Goal: Browse casually

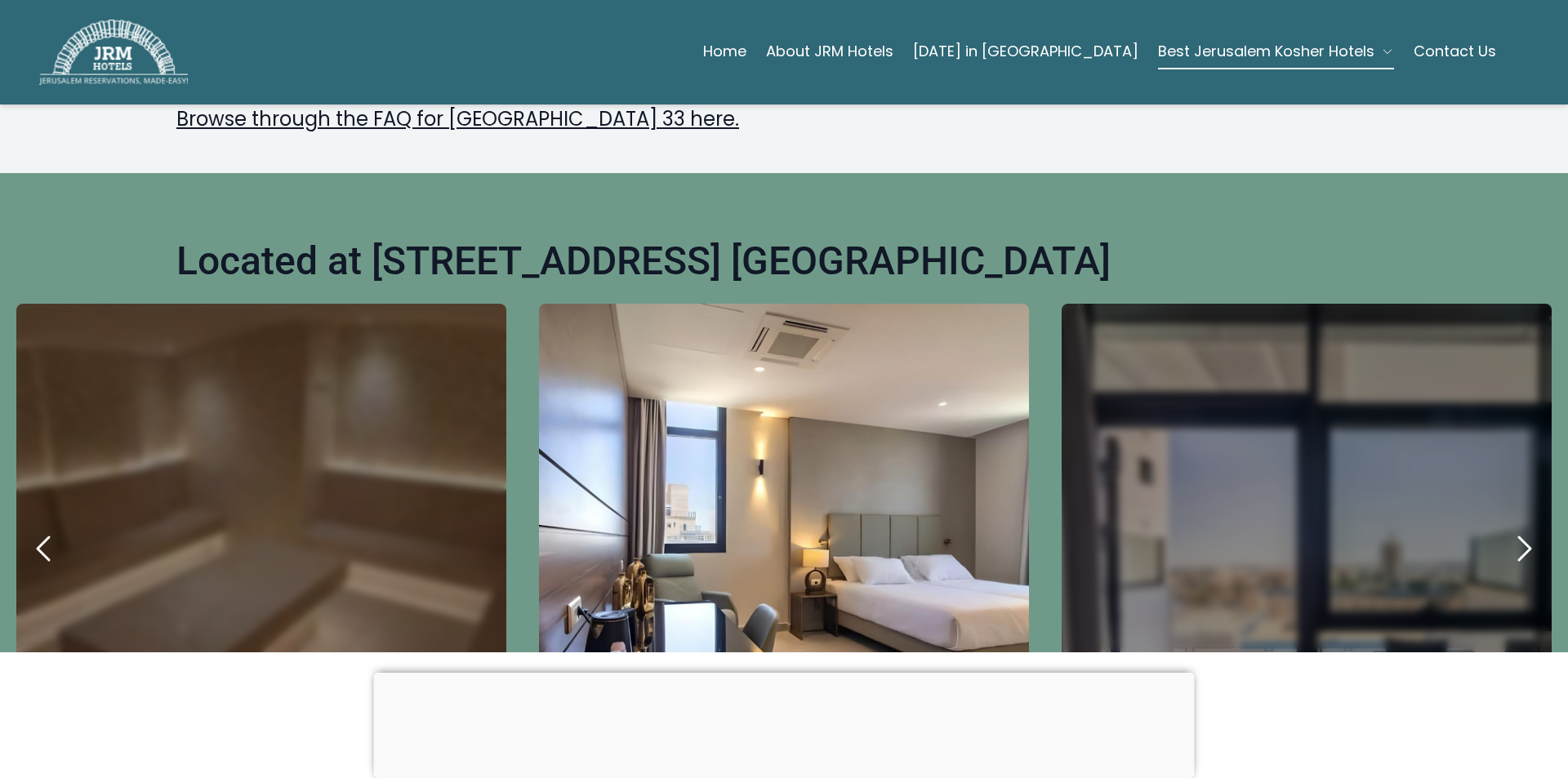
scroll to position [654, 0]
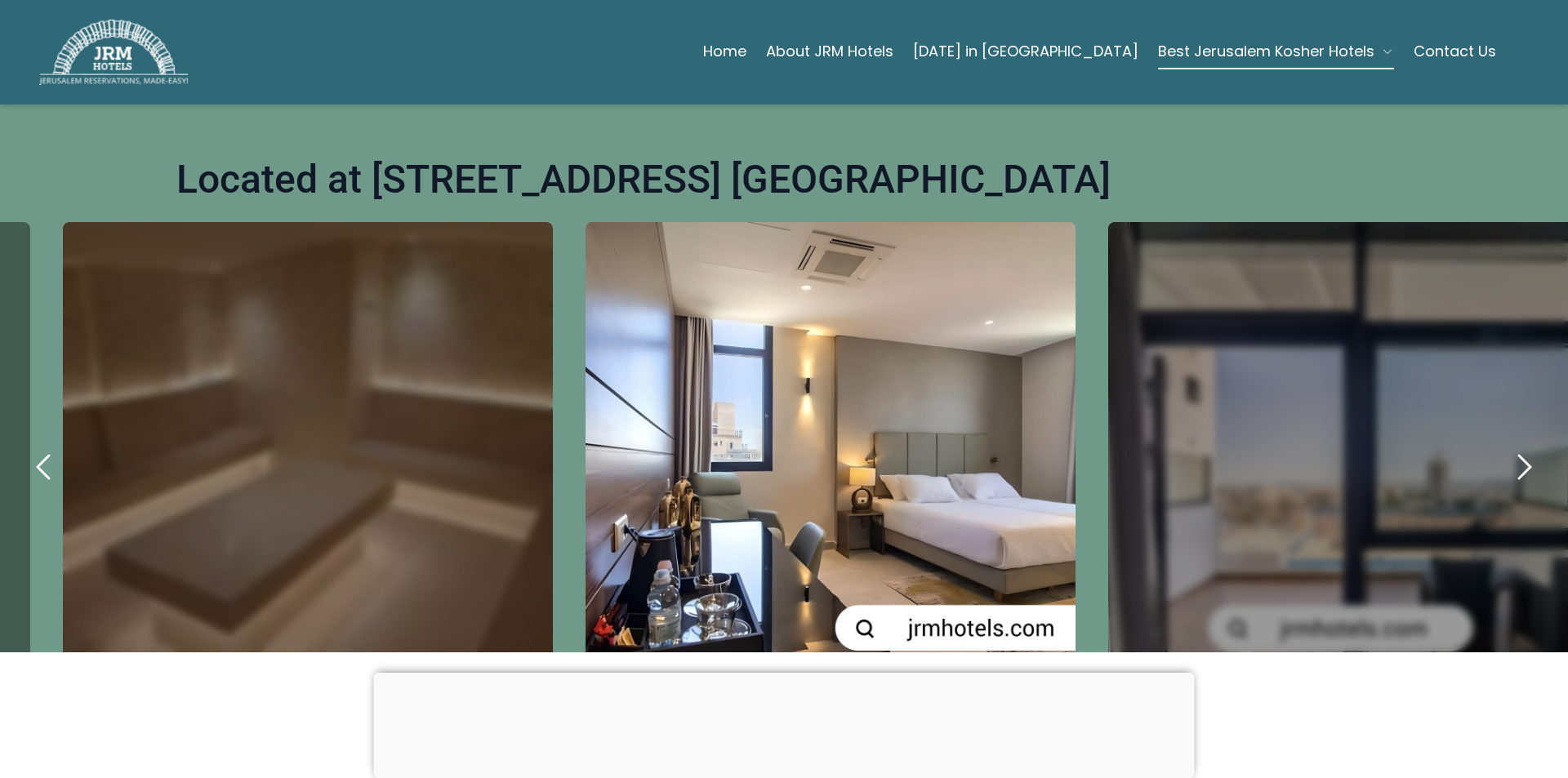
click at [1163, 418] on div "carousel-slider" at bounding box center [1353, 467] width 490 height 490
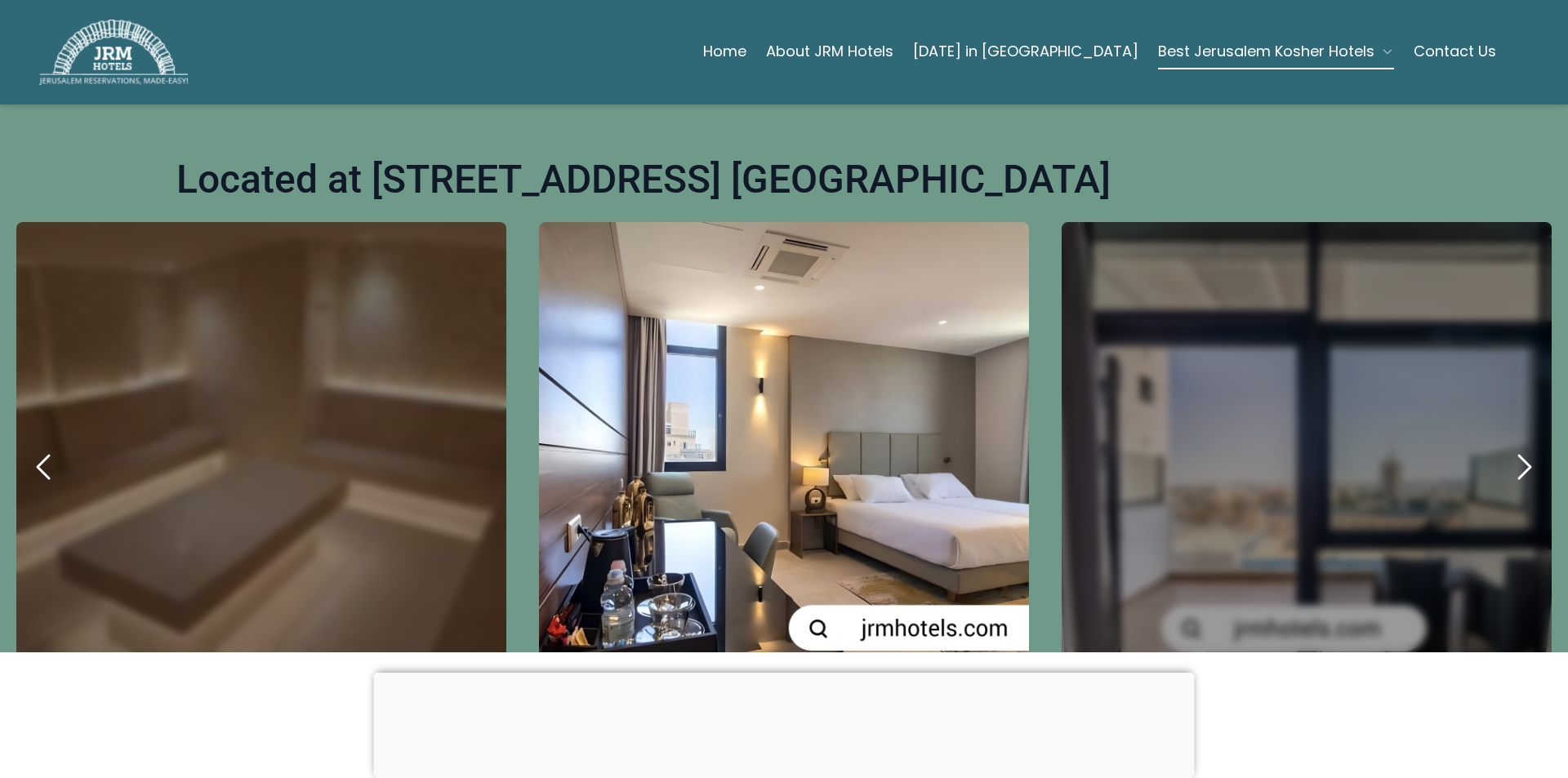
click at [1140, 408] on div "carousel-slider" at bounding box center [1307, 467] width 490 height 490
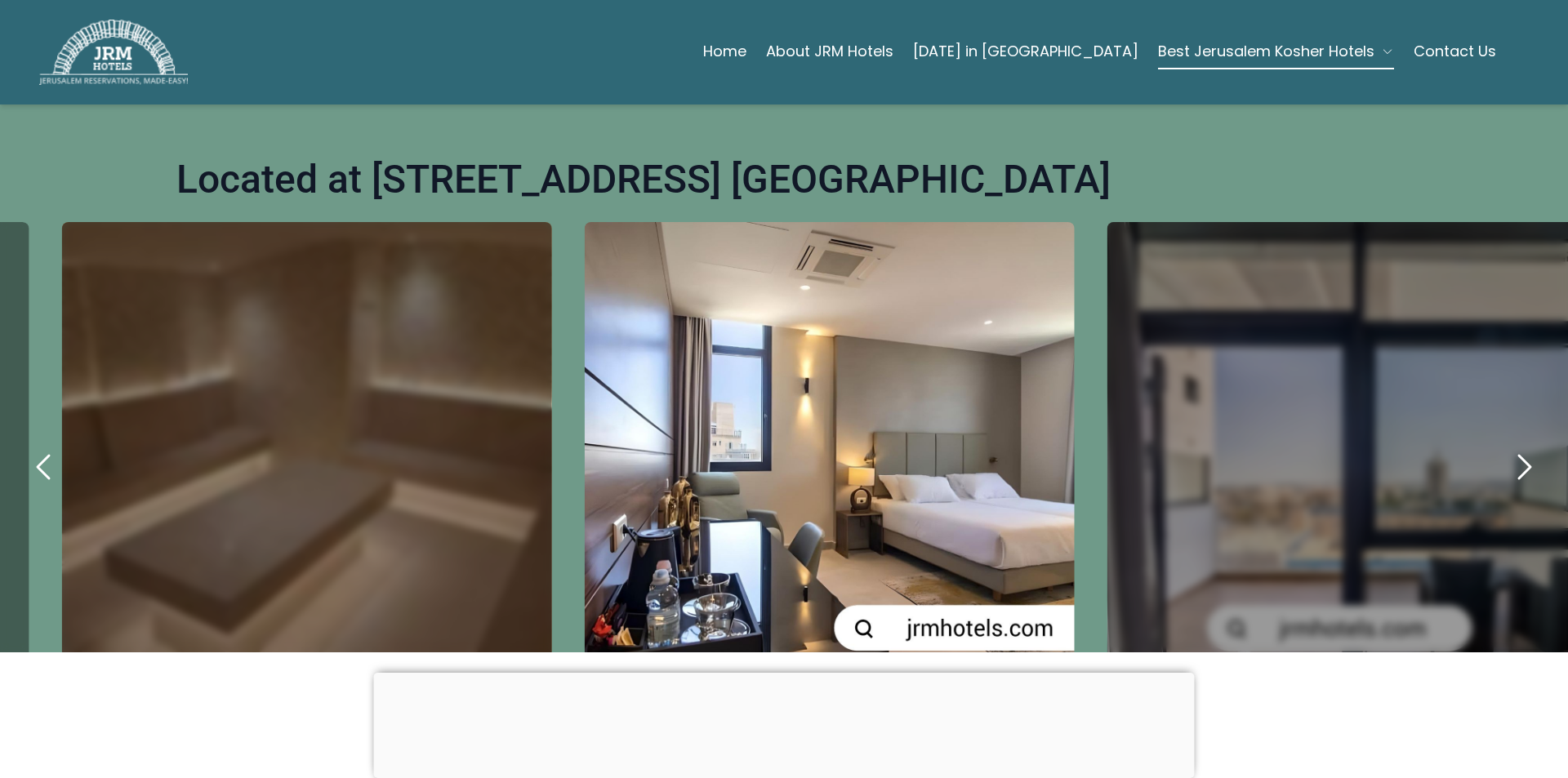
click at [1140, 408] on div "carousel-slider" at bounding box center [1352, 467] width 490 height 490
click at [90, 517] on div "carousel-slider" at bounding box center [305, 467] width 490 height 490
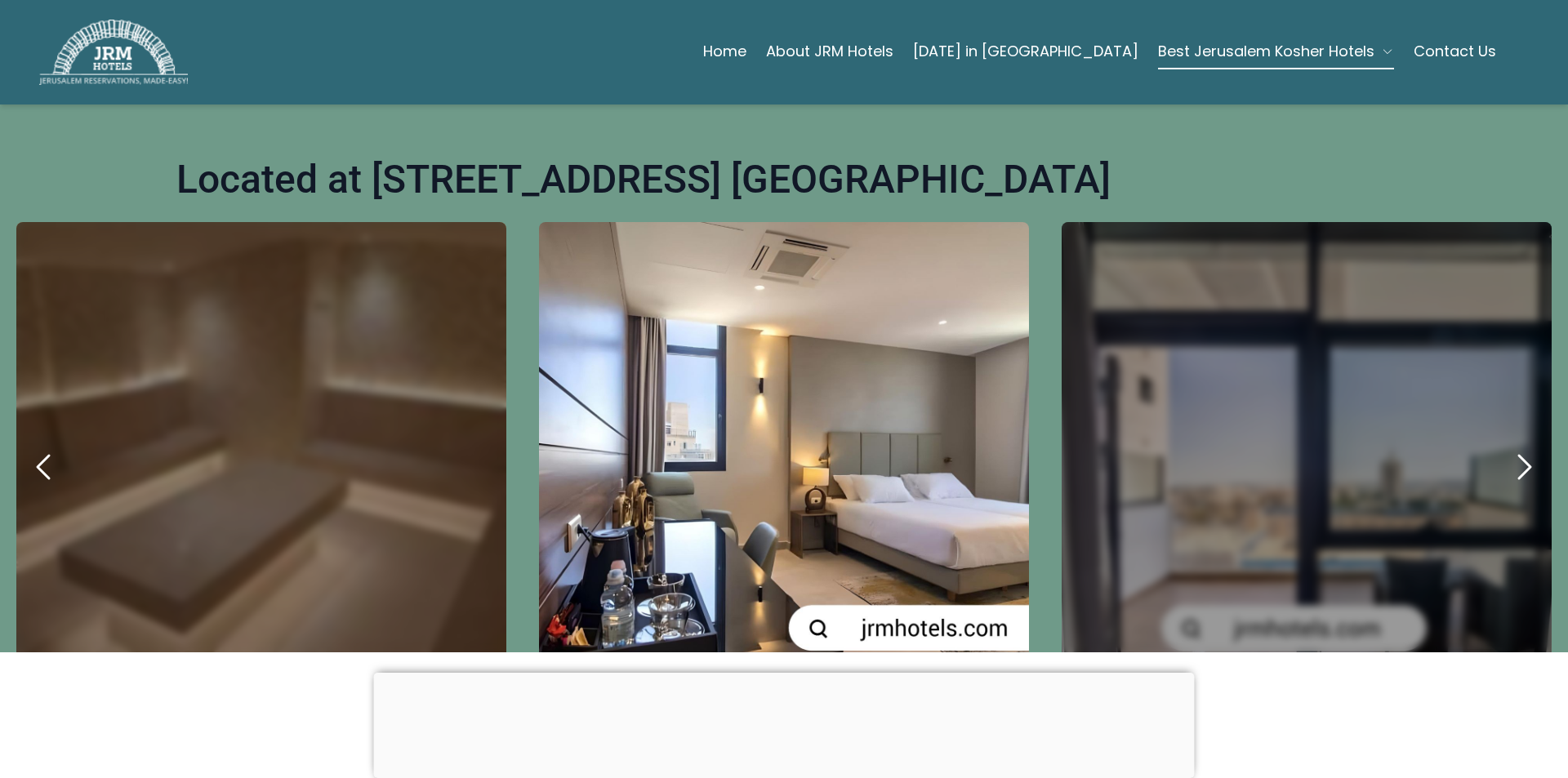
click at [203, 392] on div "carousel-slider" at bounding box center [260, 467] width 490 height 490
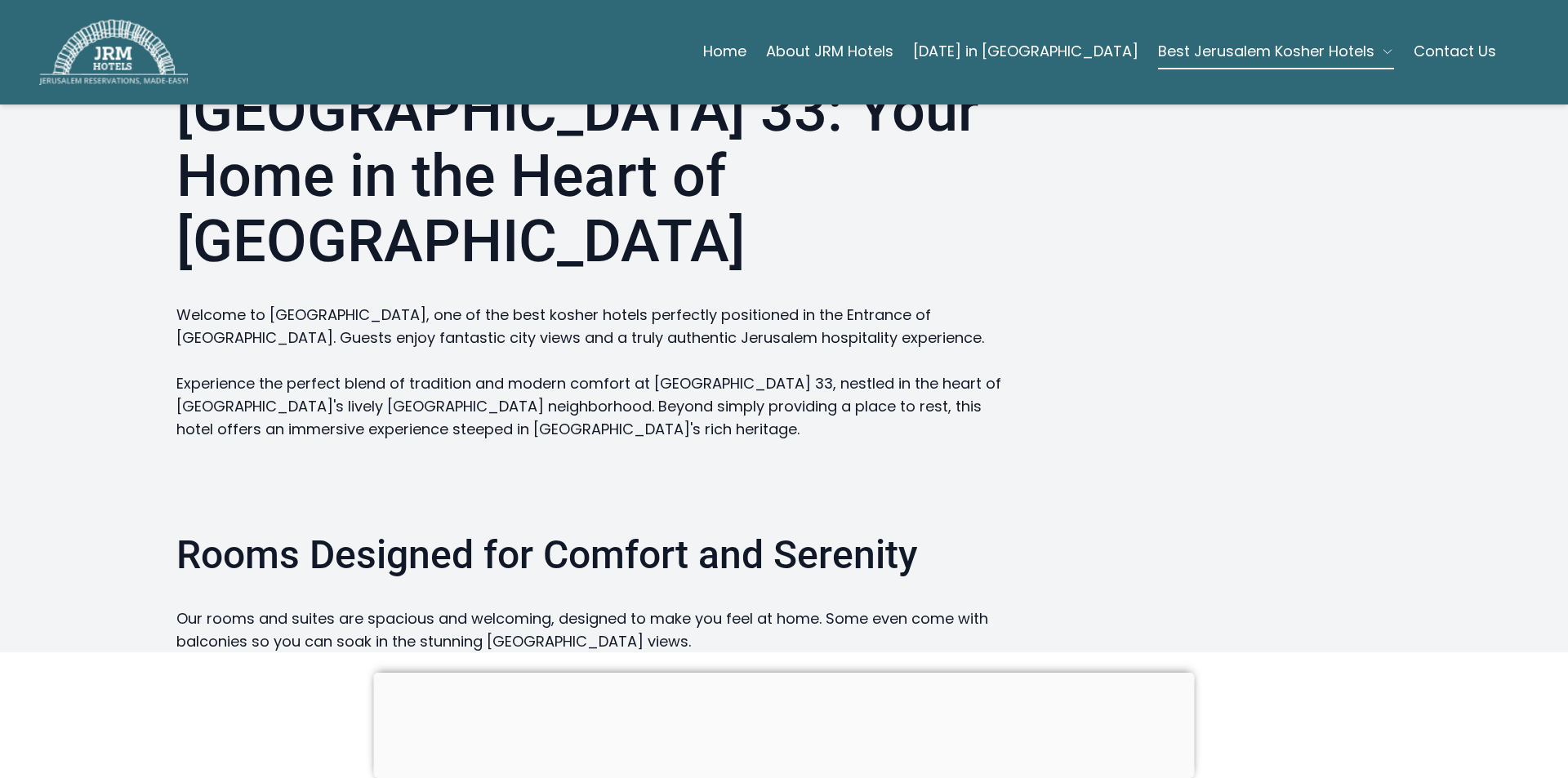
scroll to position [1715, 0]
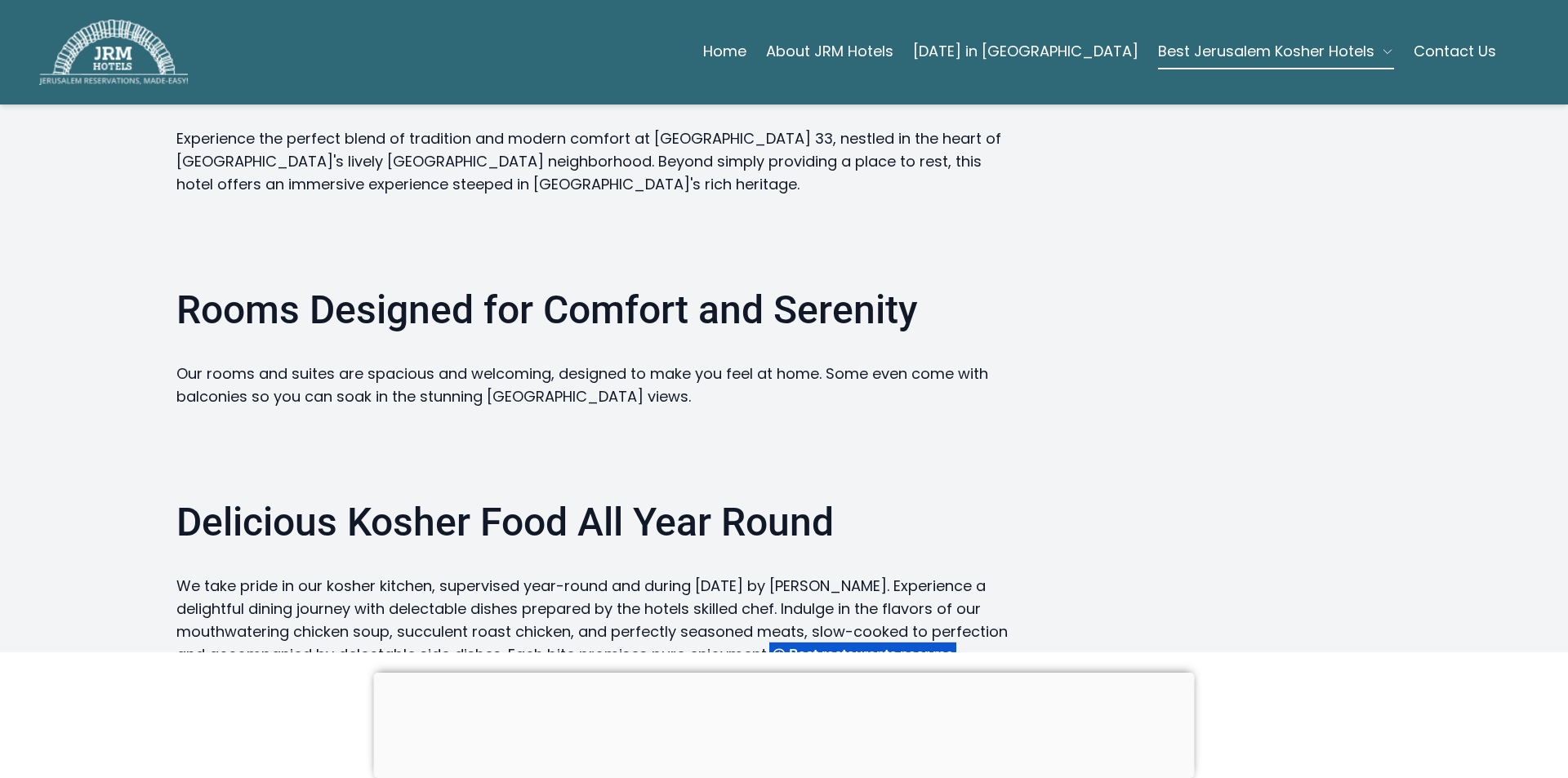
drag, startPoint x: 105, startPoint y: 2, endPoint x: 348, endPoint y: 158, distance: 288.8
click at [348, 265] on h2 "Rooms Designed for Comfort and Serenity" at bounding box center [595, 302] width 836 height 75
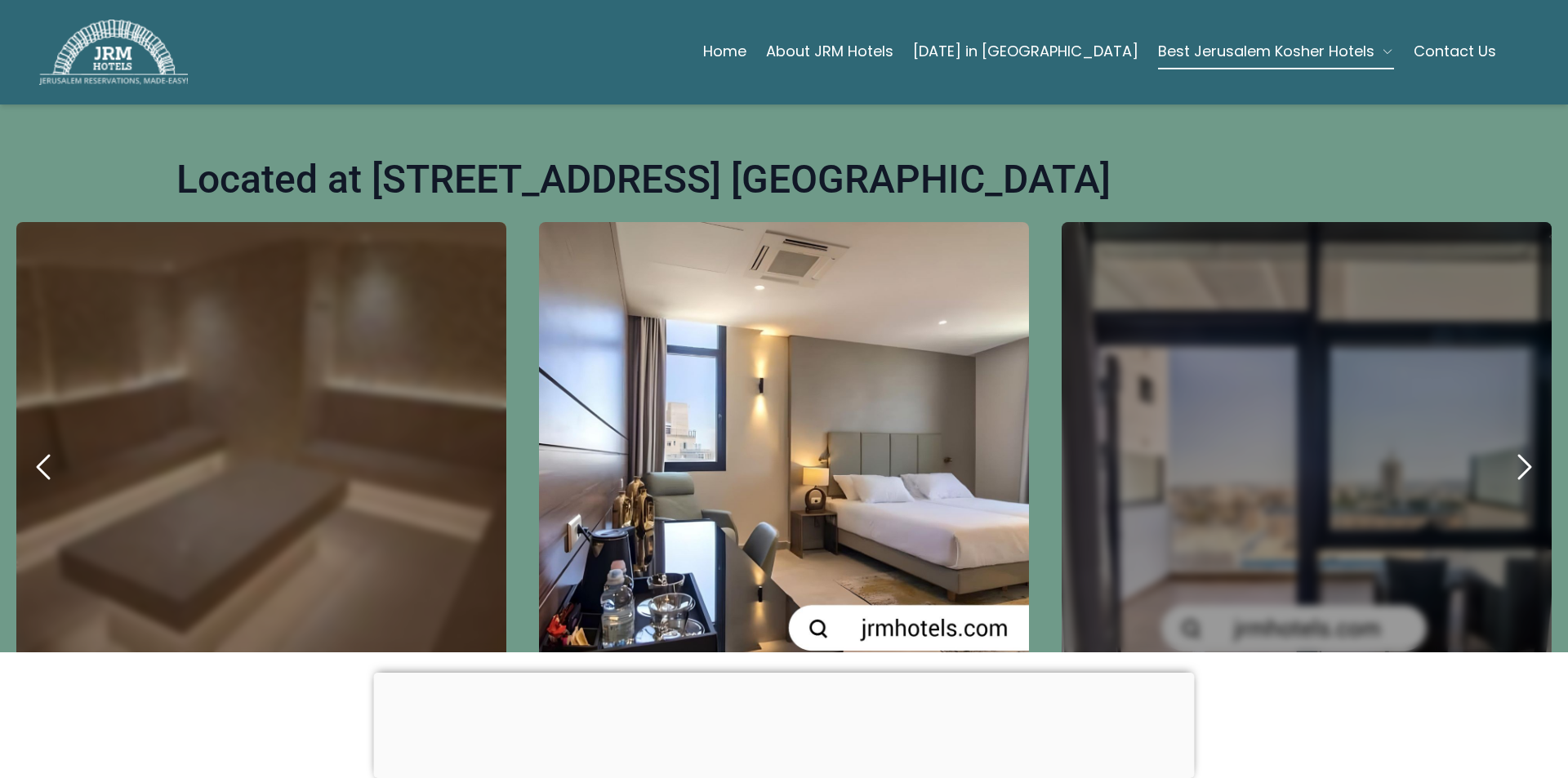
scroll to position [163, 0]
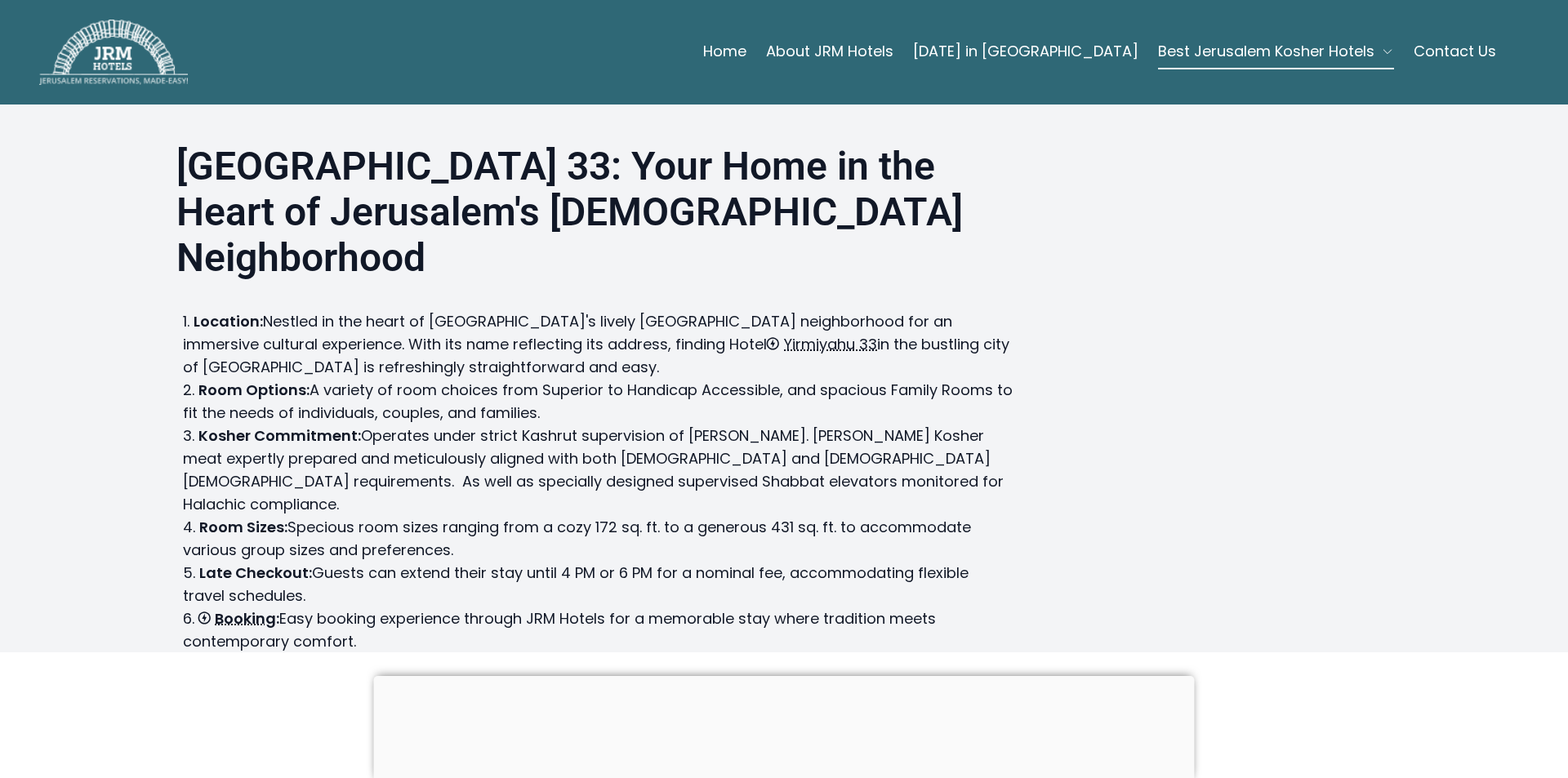
scroll to position [245, 0]
